Goal: Task Accomplishment & Management: Use online tool/utility

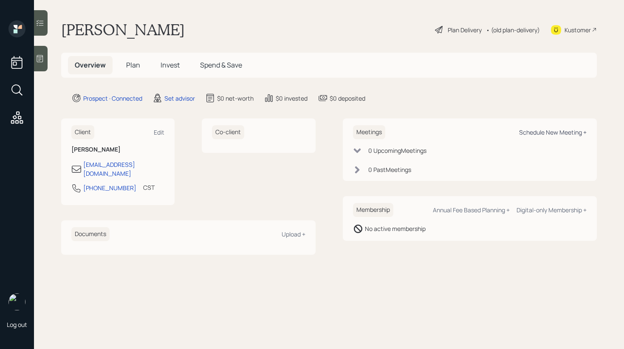
click at [557, 135] on div "Schedule New Meeting +" at bounding box center [552, 132] width 67 height 8
select select "round-[PERSON_NAME]"
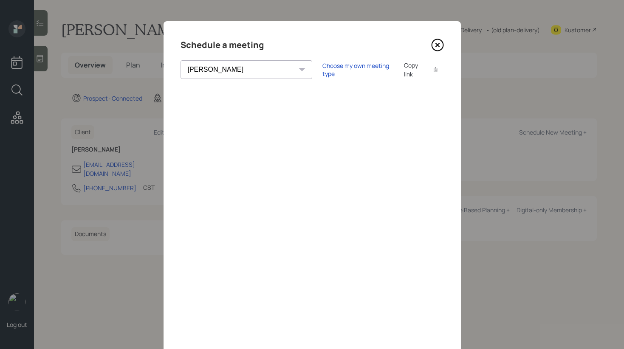
scroll to position [33, 0]
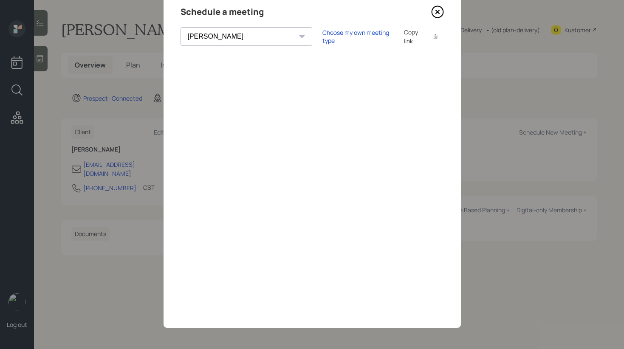
click at [439, 9] on icon at bounding box center [437, 12] width 13 height 13
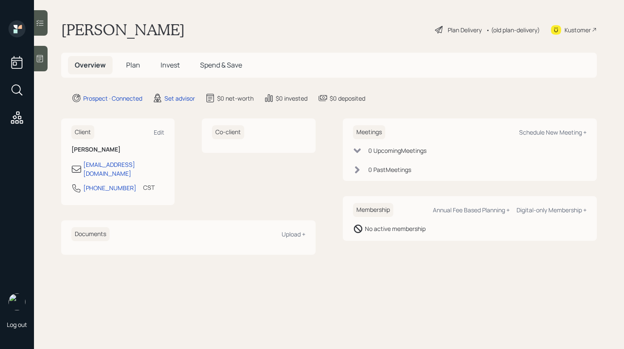
click at [48, 64] on div at bounding box center [41, 58] width 14 height 25
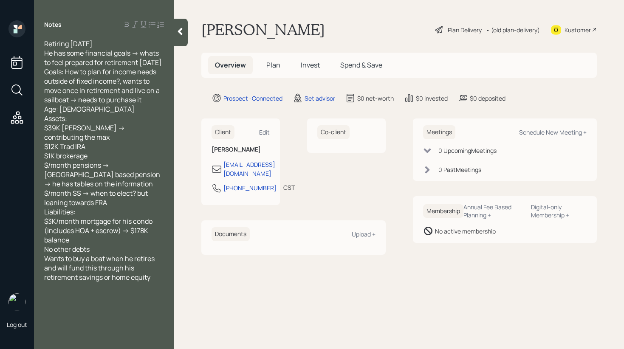
click at [185, 26] on div at bounding box center [181, 33] width 14 height 28
